Goal: Find specific page/section: Find specific page/section

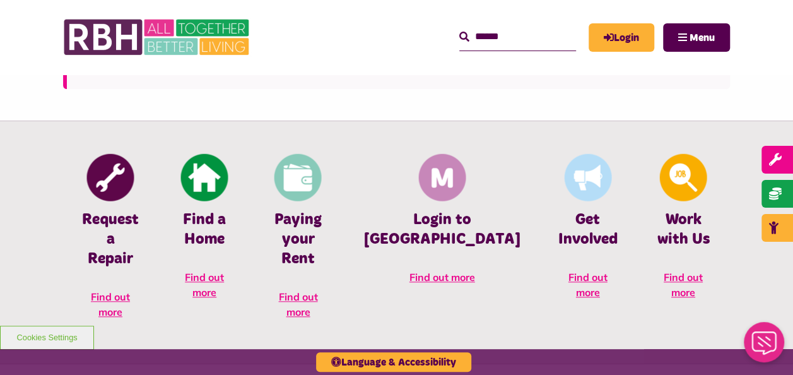
scroll to position [489, 0]
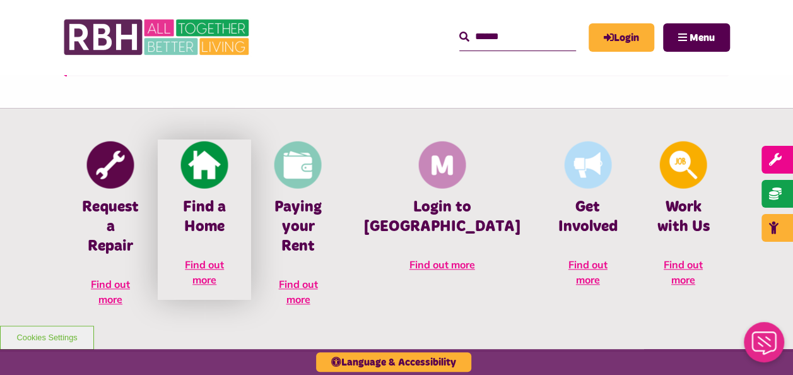
click at [232, 200] on h4 "Find a Home" at bounding box center [205, 217] width 56 height 39
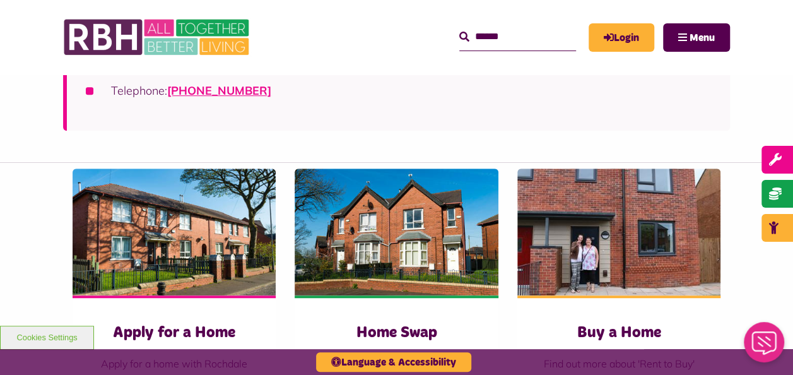
scroll to position [454, 0]
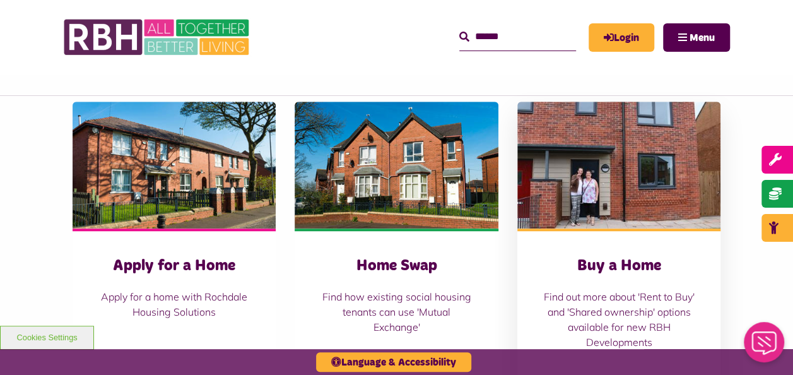
click at [599, 189] on img at bounding box center [619, 165] width 203 height 127
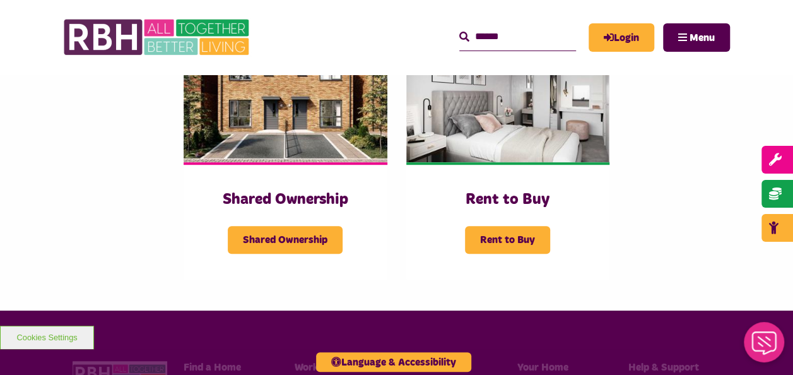
scroll to position [353, 0]
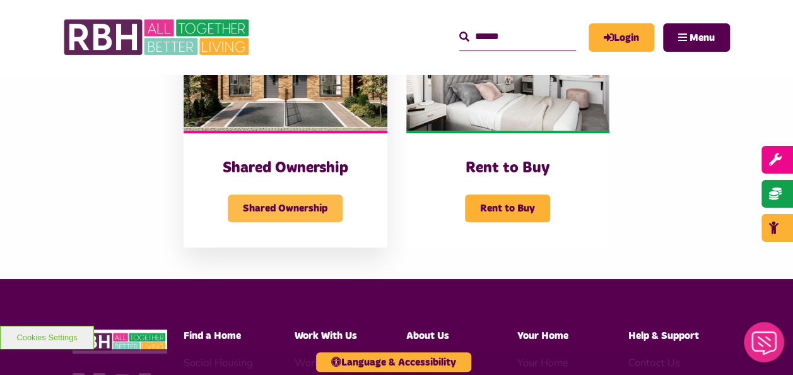
click at [306, 211] on span "Shared Ownership" at bounding box center [285, 208] width 115 height 28
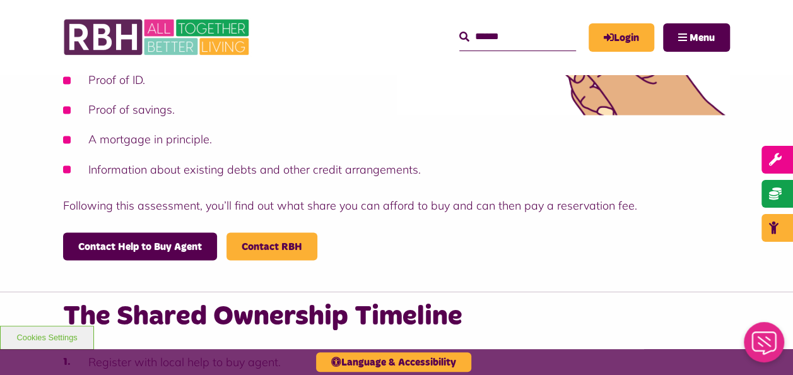
scroll to position [1010, 0]
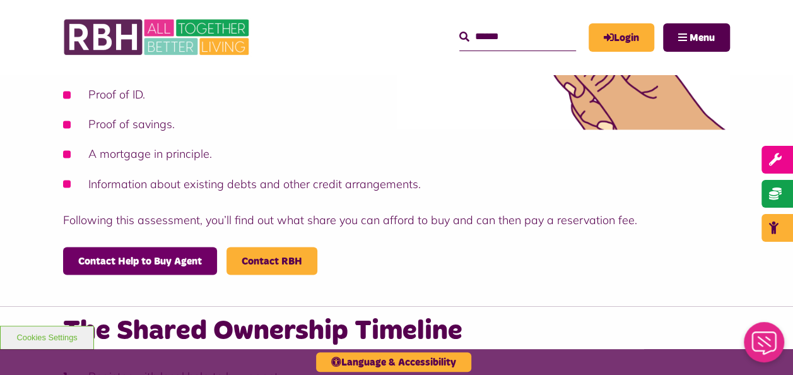
click at [143, 247] on link "Contact Help to Buy Agent" at bounding box center [140, 261] width 154 height 28
